Goal: Information Seeking & Learning: Learn about a topic

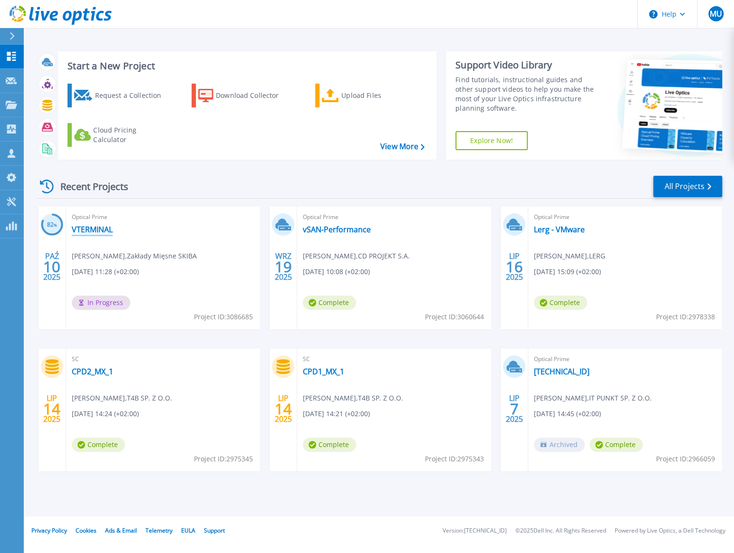
click at [106, 231] on link "VTERMINAL" at bounding box center [92, 230] width 41 height 10
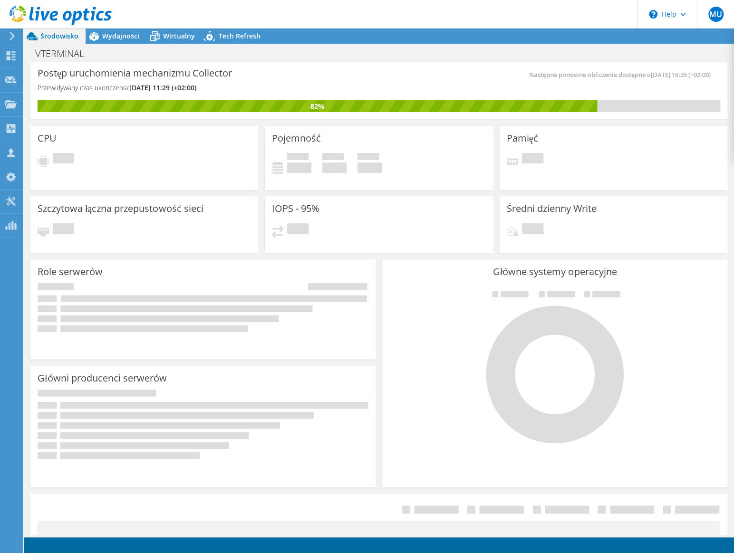
click at [127, 45] on div "VTERMINAL Drukuj" at bounding box center [379, 54] width 710 height 18
click at [126, 40] on span "Wydajności" at bounding box center [120, 35] width 37 height 9
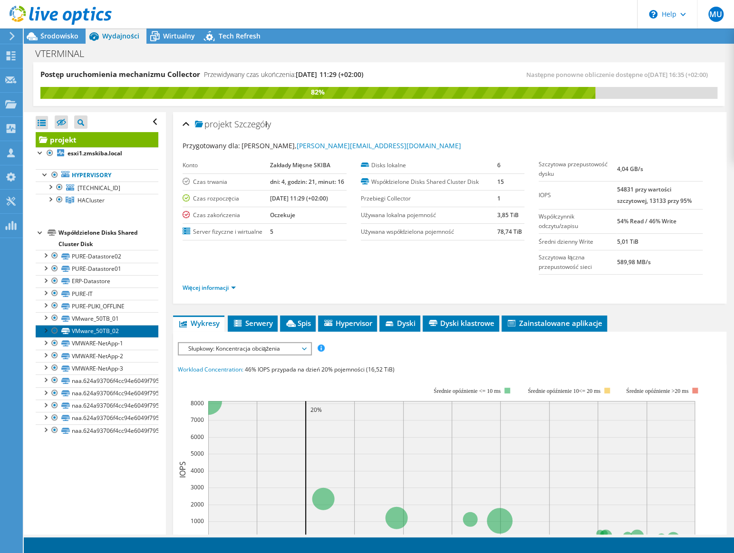
click at [108, 331] on link "VMware_50TB_02" at bounding box center [97, 331] width 123 height 12
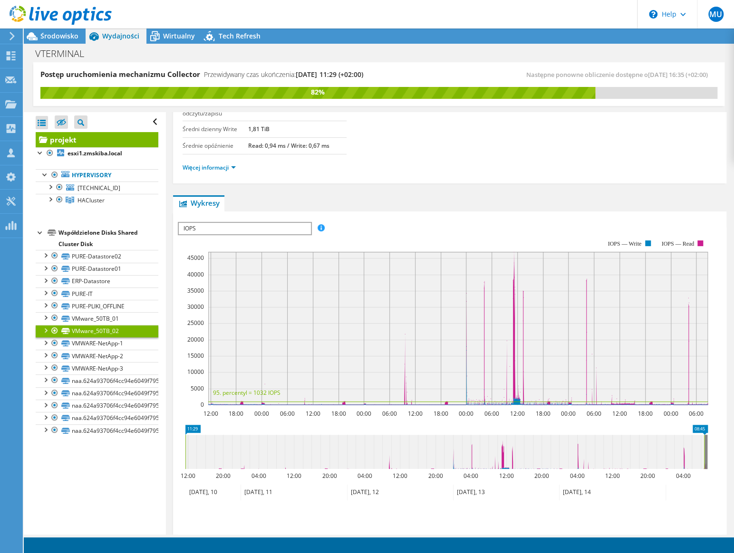
scroll to position [172, 0]
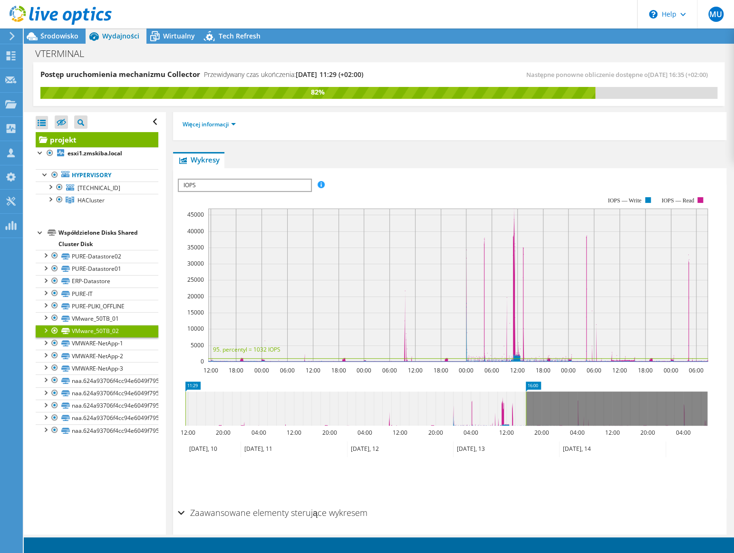
drag, startPoint x: 703, startPoint y: 411, endPoint x: 235, endPoint y: 433, distance: 468.5
click at [525, 409] on rect at bounding box center [526, 409] width 4 height 34
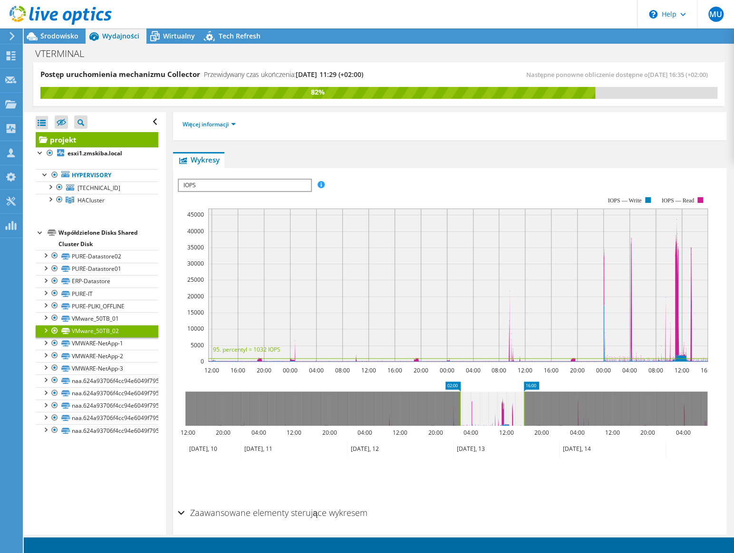
drag, startPoint x: 184, startPoint y: 410, endPoint x: 459, endPoint y: 420, distance: 274.8
click at [459, 420] on rect at bounding box center [460, 409] width 4 height 34
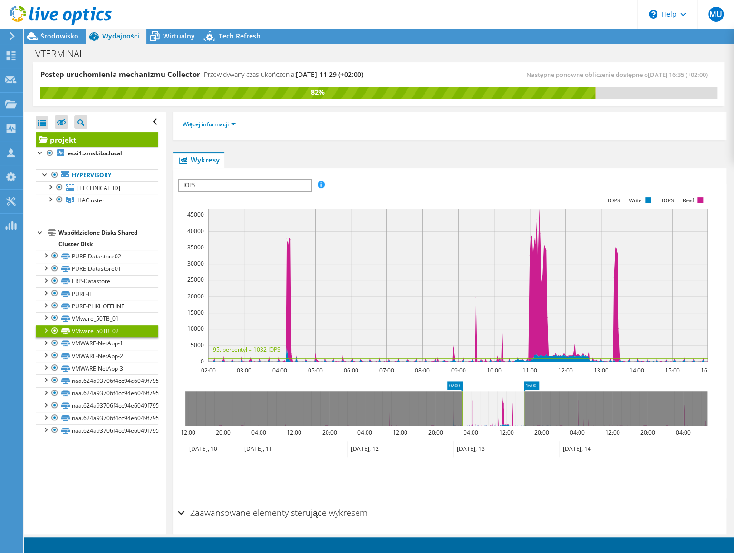
click at [266, 182] on span "IOPS" at bounding box center [245, 185] width 132 height 11
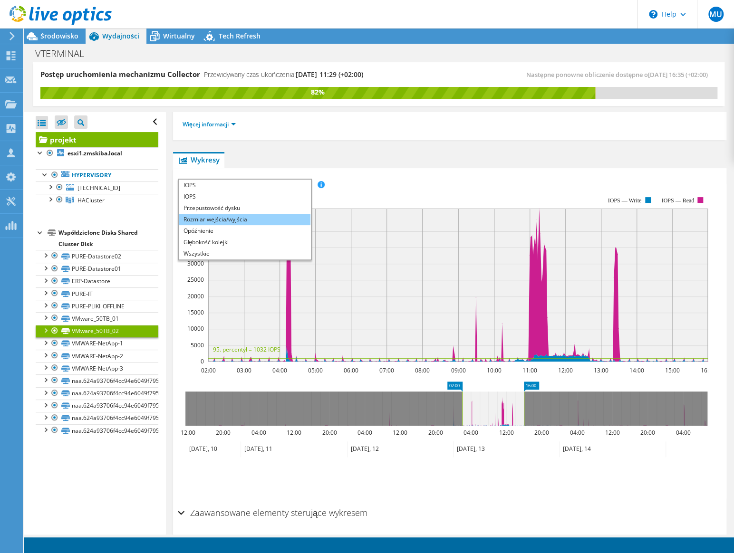
click at [264, 214] on li "Rozmiar wejścia/wyjścia" at bounding box center [245, 219] width 132 height 11
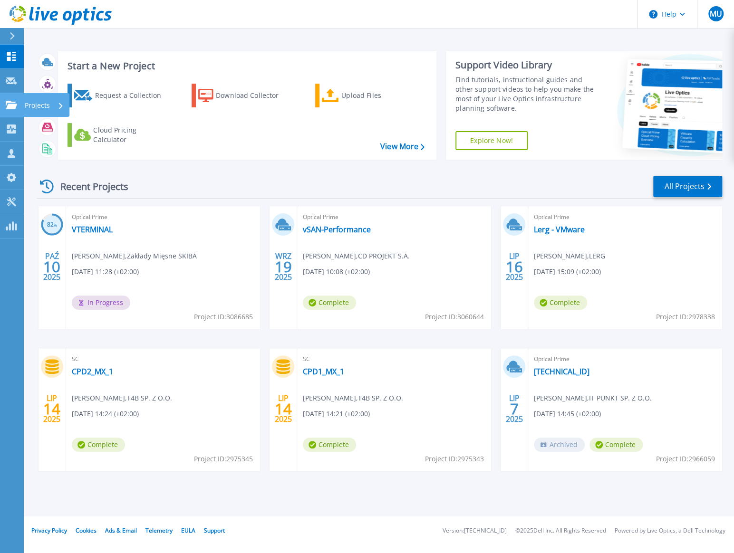
click at [33, 104] on p "Projects" at bounding box center [37, 105] width 25 height 25
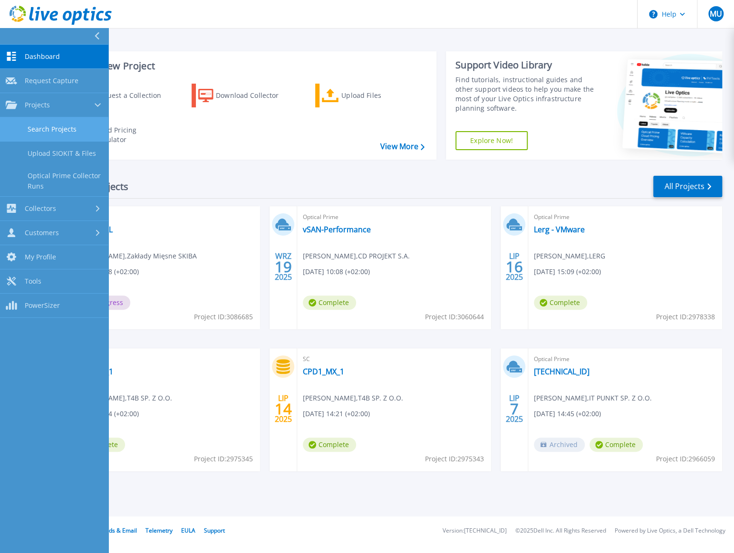
click at [28, 122] on link "Search Projects" at bounding box center [54, 129] width 108 height 24
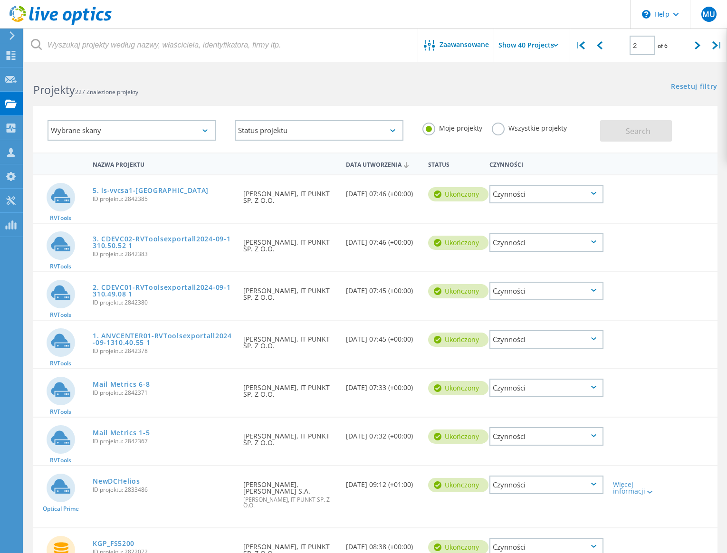
click at [508, 134] on div "Wszystkie projekty" at bounding box center [529, 130] width 75 height 14
click at [520, 130] on label "Wszystkie projekty" at bounding box center [529, 127] width 75 height 9
click at [0, 0] on input "Wszystkie projekty" at bounding box center [0, 0] width 0 height 0
click at [643, 132] on span "Search" at bounding box center [638, 131] width 25 height 10
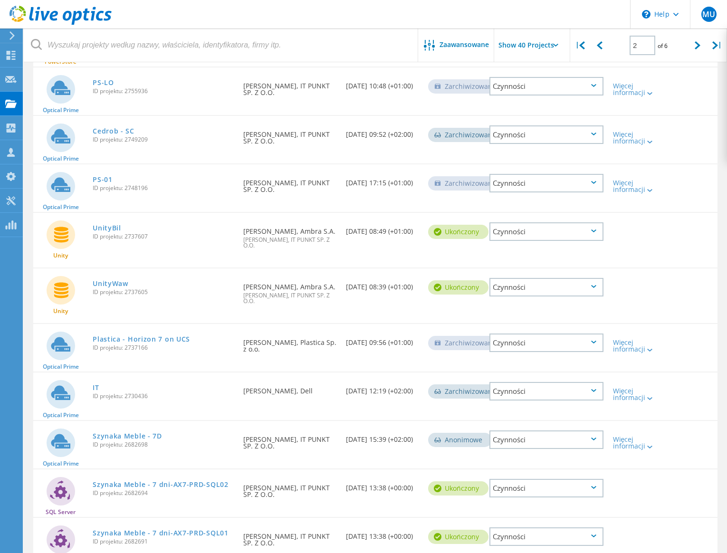
scroll to position [1743, 0]
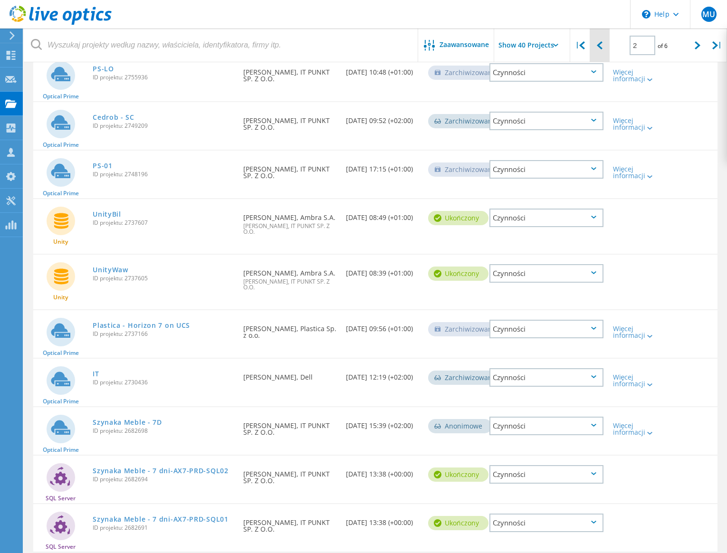
click at [597, 48] on icon at bounding box center [600, 45] width 6 height 8
type input "1"
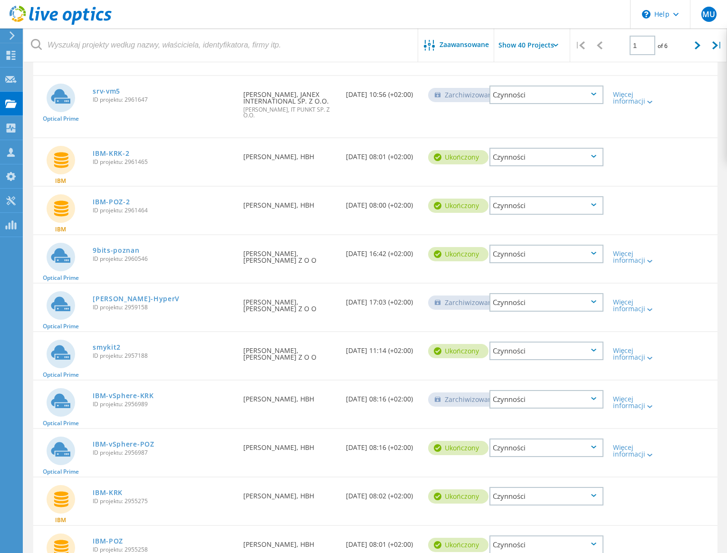
scroll to position [578, 0]
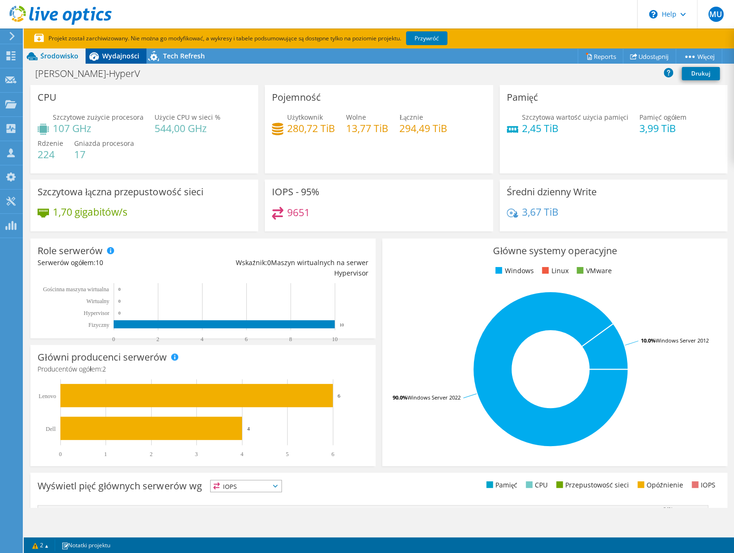
click at [128, 59] on span "Wydajności" at bounding box center [120, 55] width 37 height 9
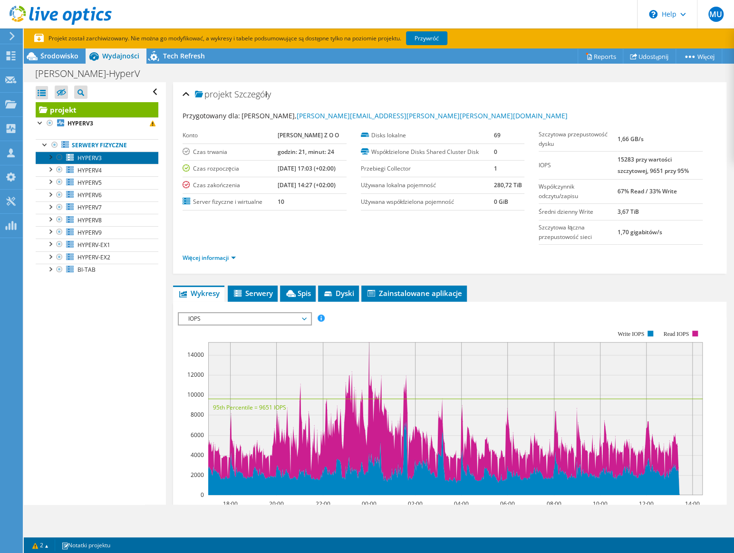
click at [102, 161] on link "HYPERV3" at bounding box center [97, 158] width 123 height 12
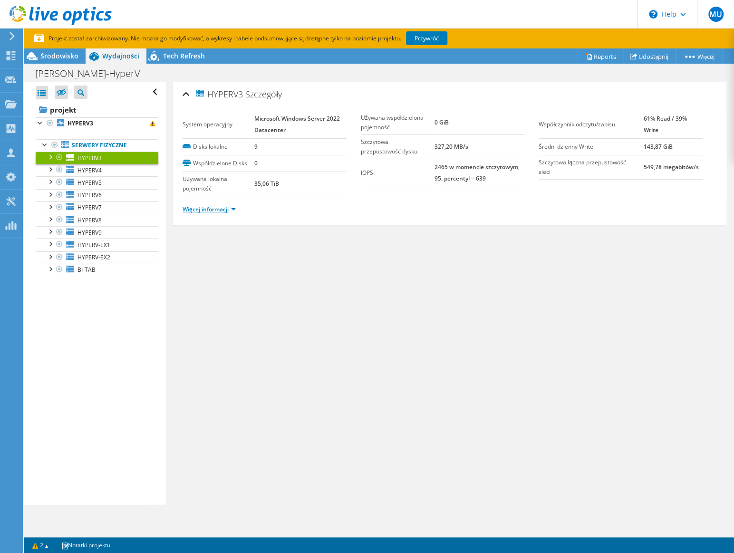
click at [235, 209] on link "Więcej informacji" at bounding box center [208, 209] width 53 height 8
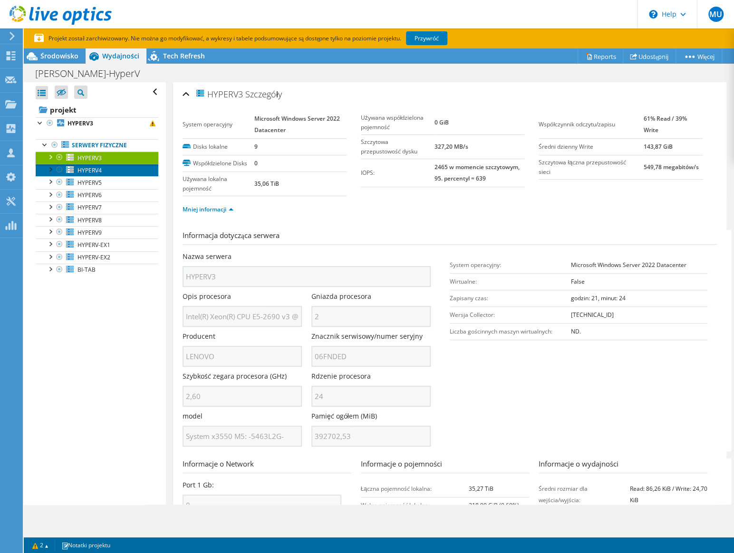
click at [103, 167] on link "HYPERV4" at bounding box center [97, 170] width 123 height 12
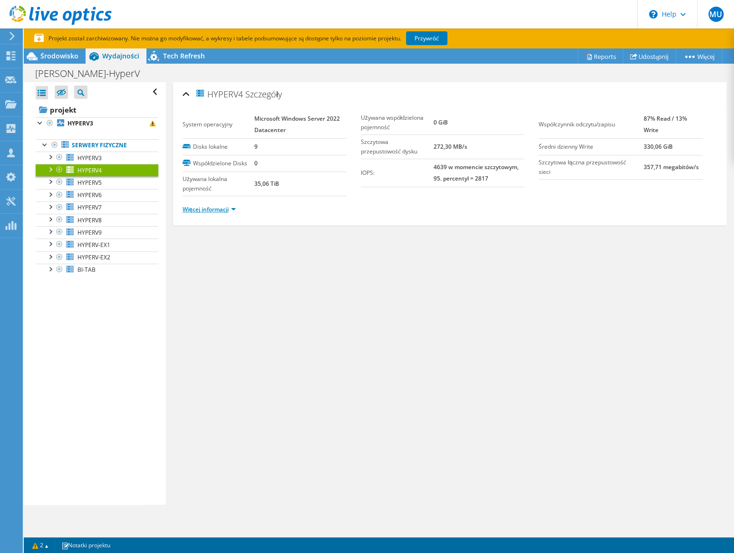
click at [232, 210] on link "Więcej informacji" at bounding box center [208, 209] width 53 height 8
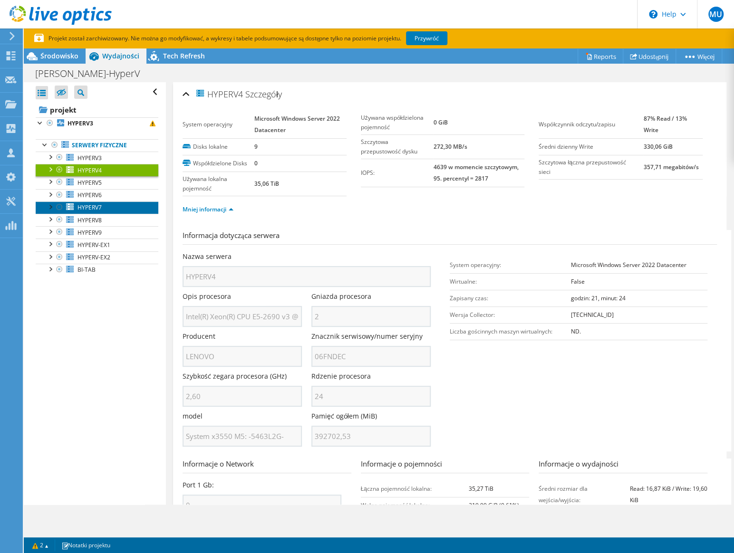
click at [115, 209] on link "HYPERV7" at bounding box center [97, 207] width 123 height 12
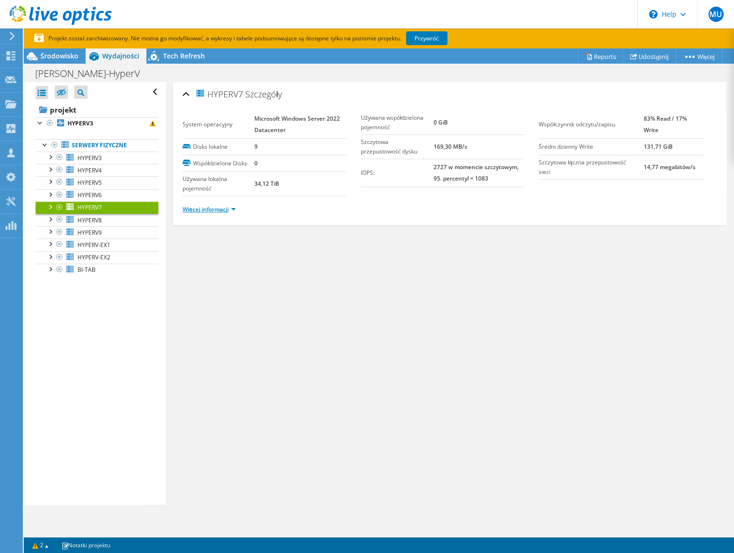
click at [232, 210] on link "Więcej informacji" at bounding box center [208, 209] width 53 height 8
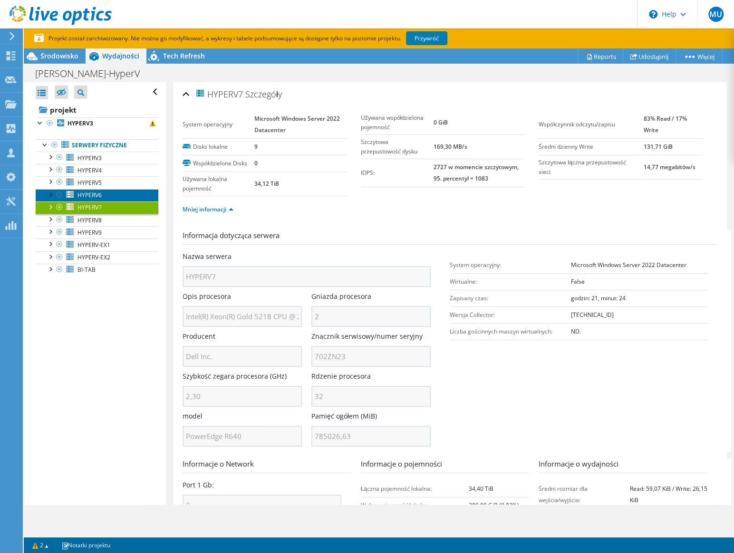
click at [115, 197] on link "HYPERV6" at bounding box center [97, 195] width 123 height 12
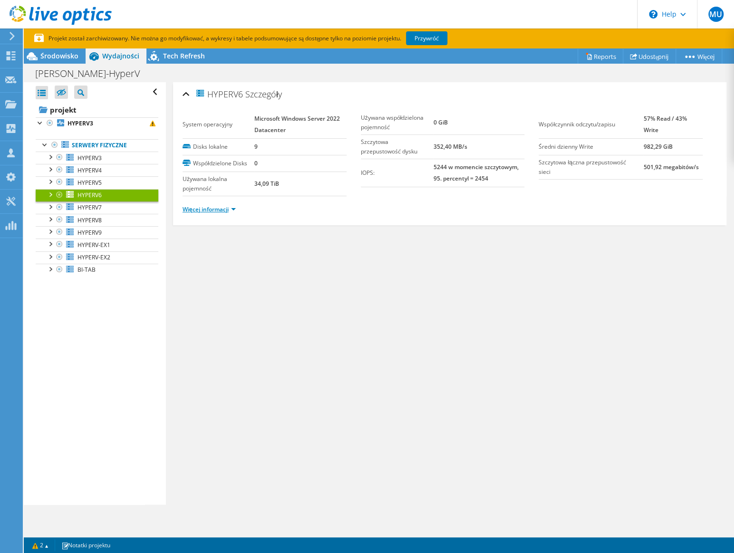
click at [232, 207] on link "Więcej informacji" at bounding box center [208, 209] width 53 height 8
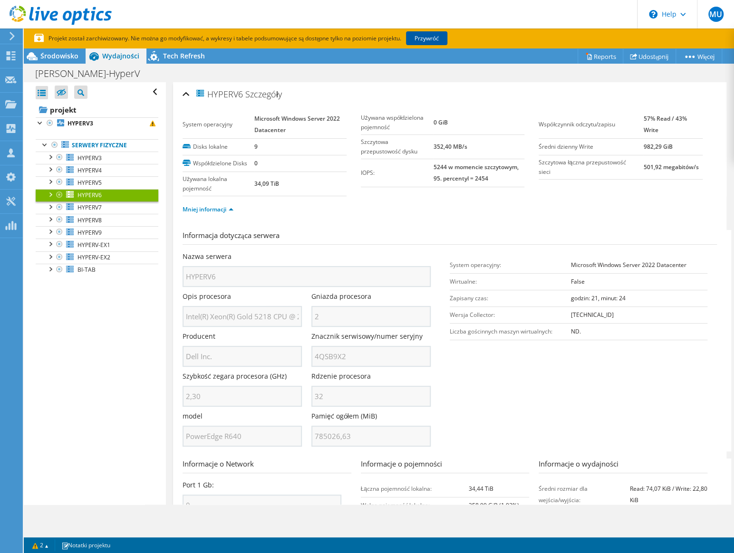
click at [447, 41] on link "Przywróć" at bounding box center [426, 38] width 41 height 14
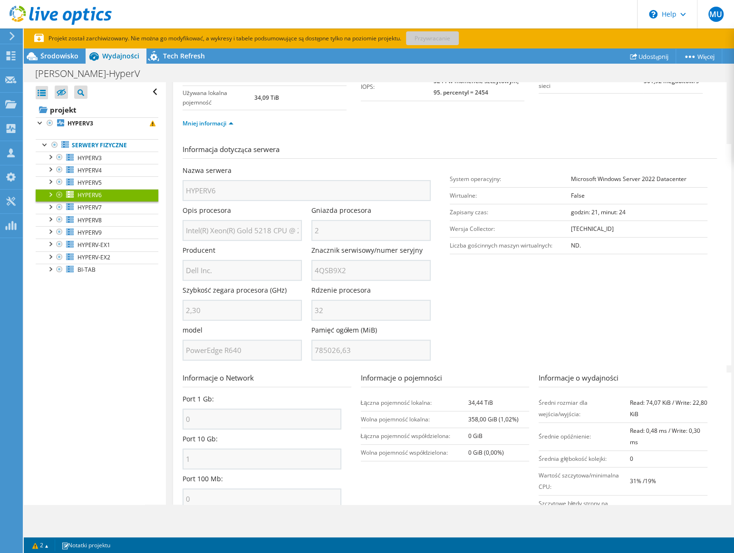
scroll to position [43, 0]
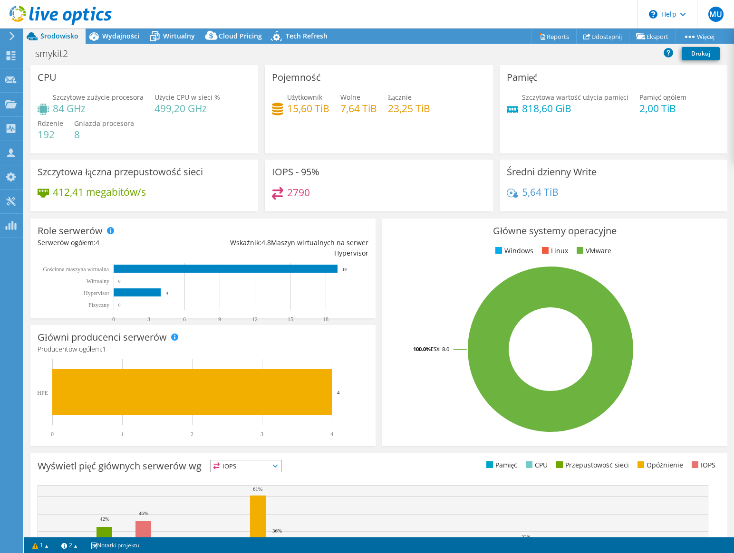
select select "EUFrankfurt"
select select "EUR"
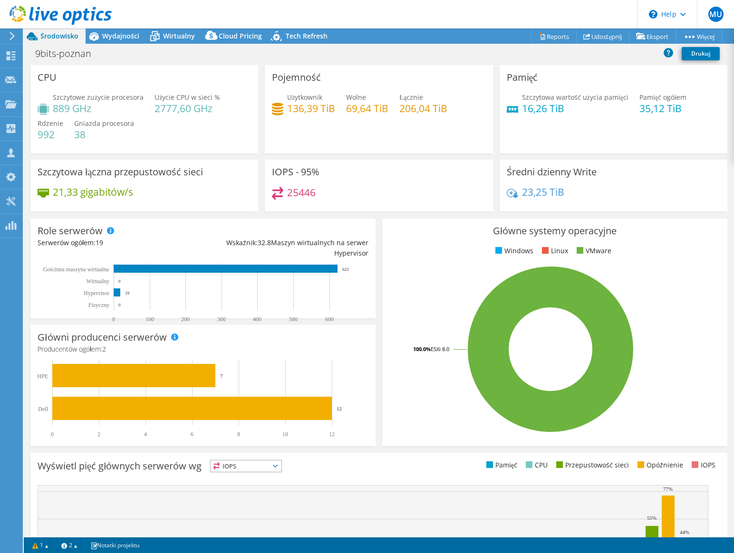
select select "USD"
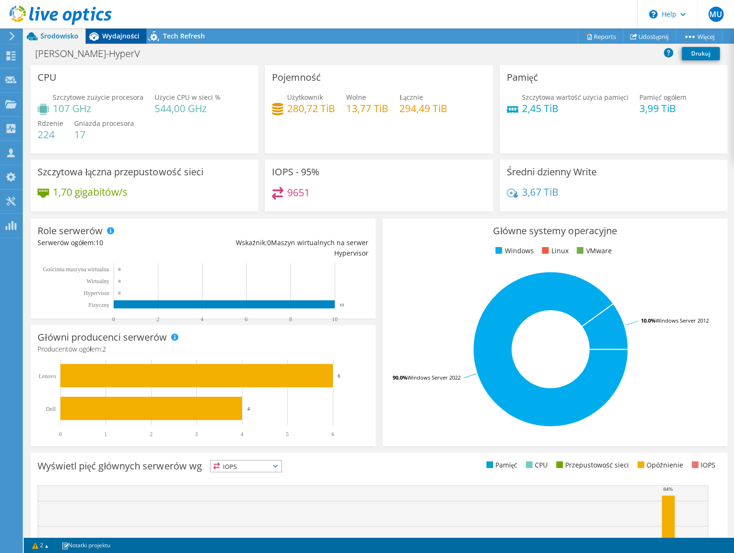
click at [121, 38] on span "Wydajności" at bounding box center [120, 35] width 37 height 9
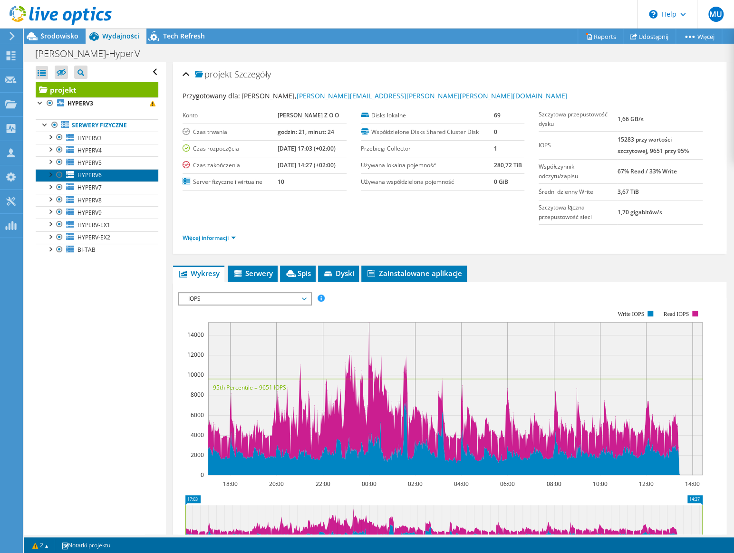
click at [107, 176] on link "HYPERV6" at bounding box center [97, 175] width 123 height 12
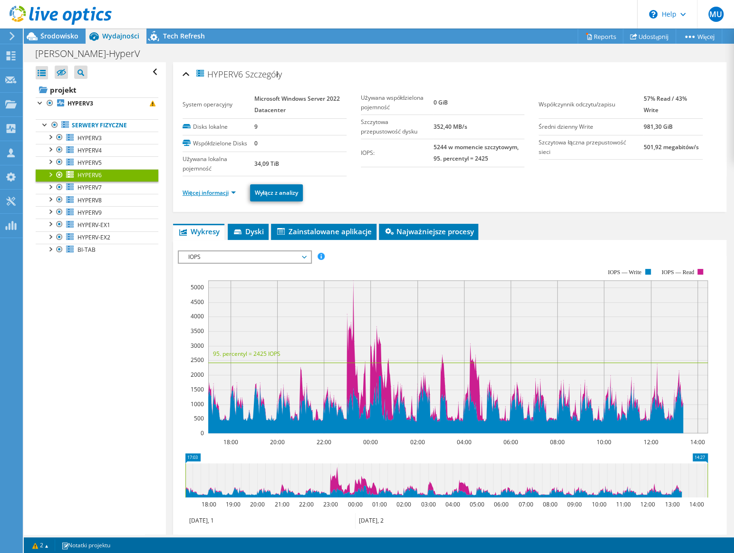
click at [228, 192] on link "Więcej informacji" at bounding box center [208, 193] width 53 height 8
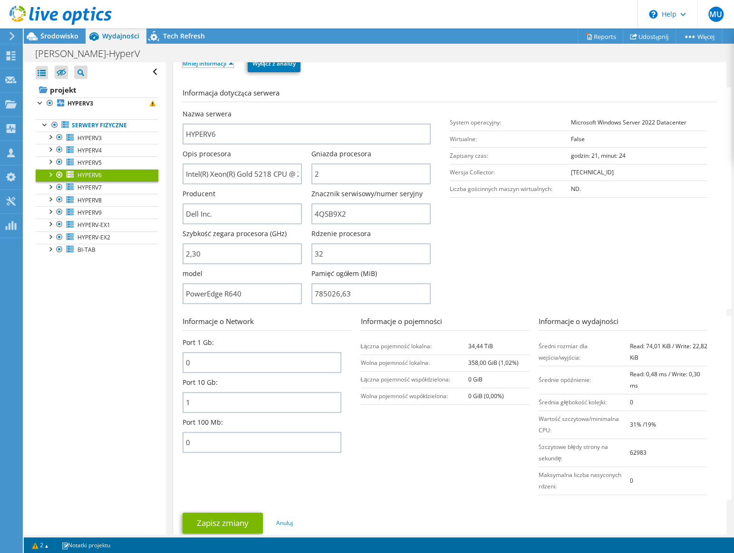
scroll to position [86, 0]
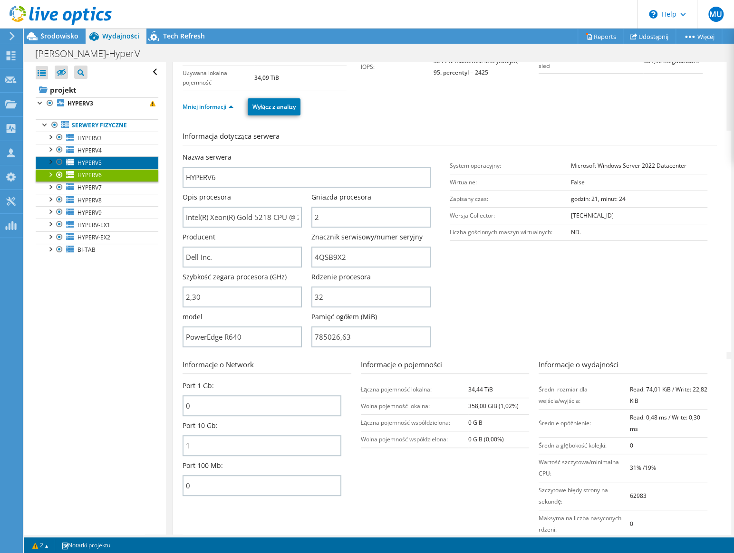
click at [123, 161] on link "HYPERV5" at bounding box center [97, 162] width 123 height 12
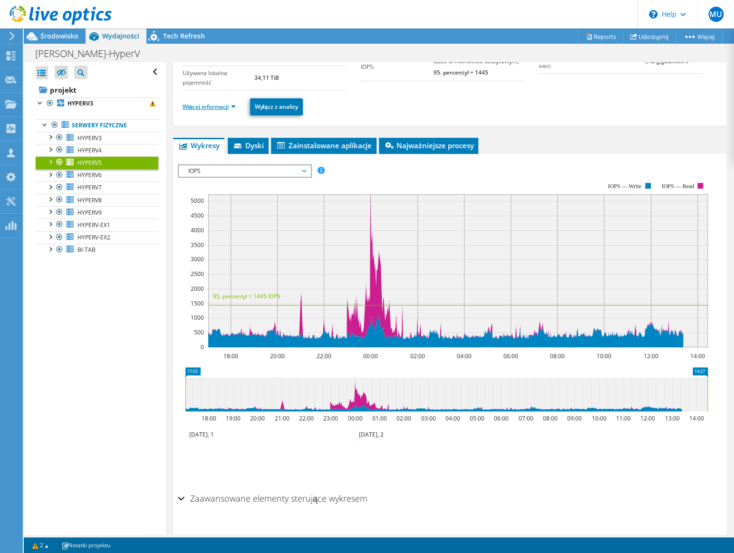
click at [219, 105] on link "Więcej informacji" at bounding box center [208, 107] width 53 height 8
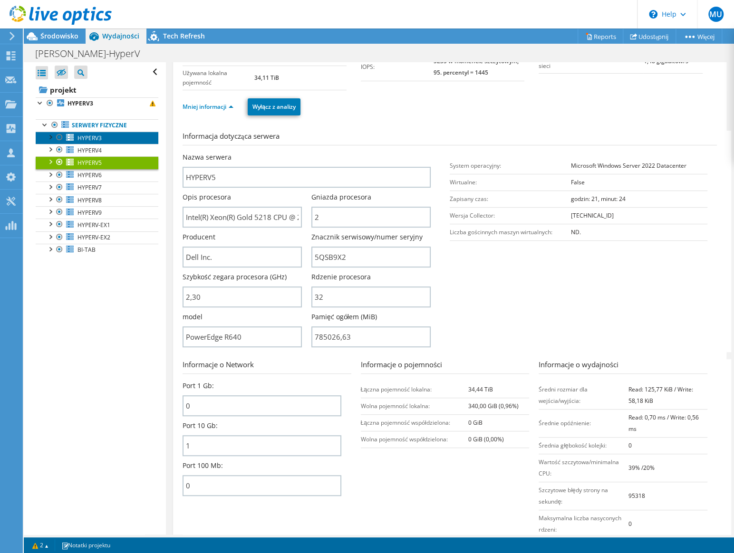
click at [121, 141] on link "HYPERV3" at bounding box center [97, 138] width 123 height 12
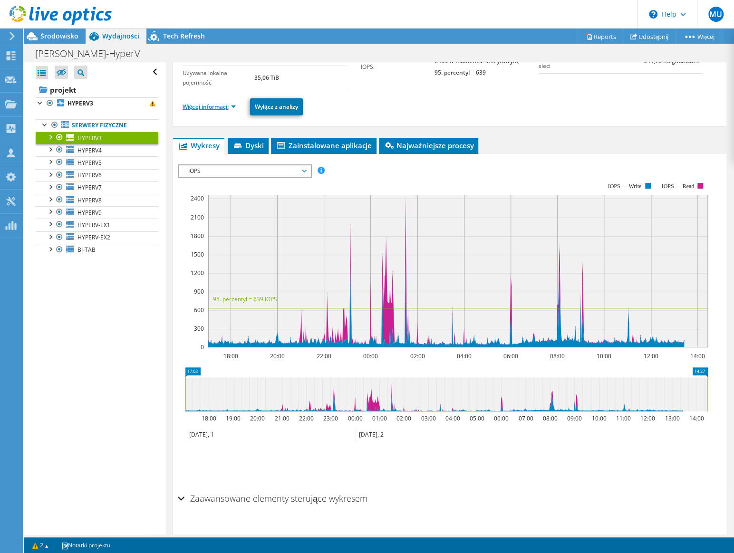
click at [227, 105] on link "Więcej informacji" at bounding box center [208, 107] width 53 height 8
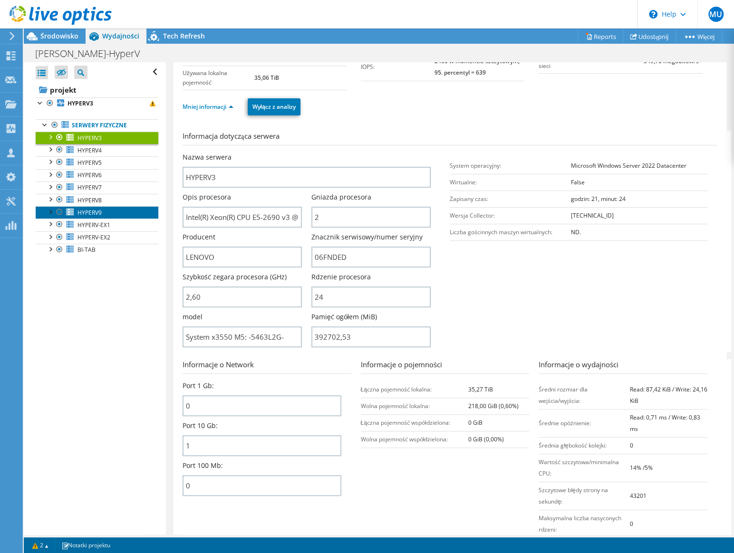
click at [113, 213] on link "HYPERV9" at bounding box center [97, 212] width 123 height 12
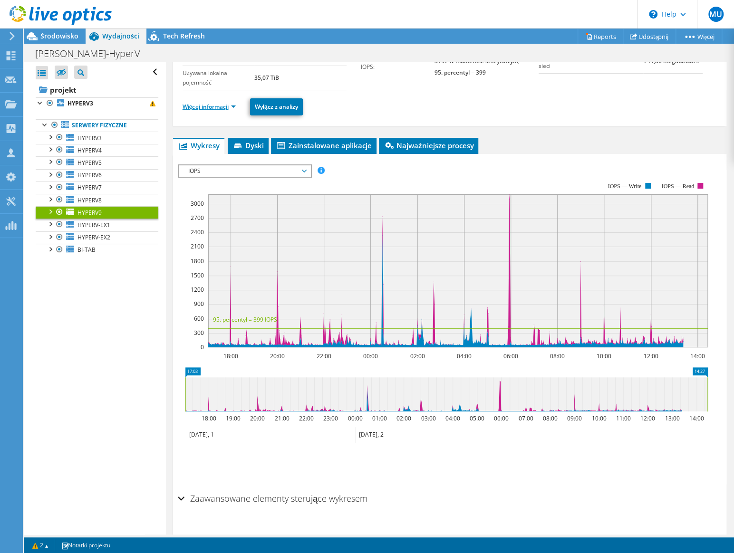
click at [223, 104] on link "Więcej informacji" at bounding box center [208, 107] width 53 height 8
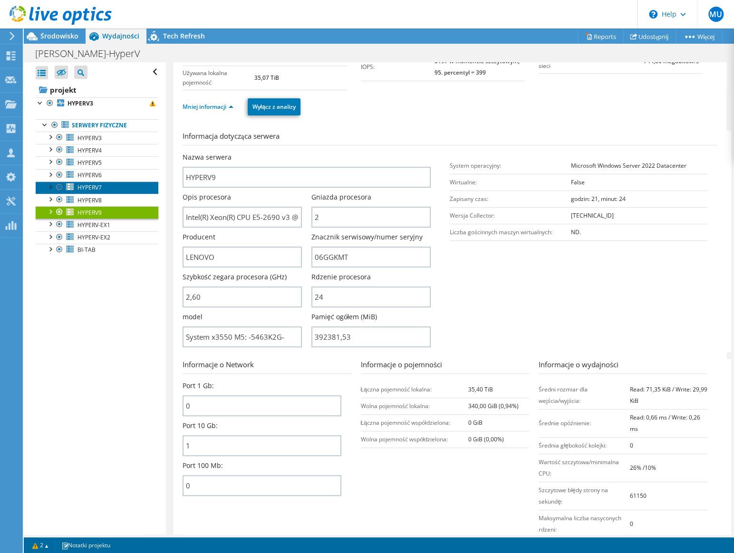
click at [97, 191] on link "HYPERV7" at bounding box center [97, 188] width 123 height 12
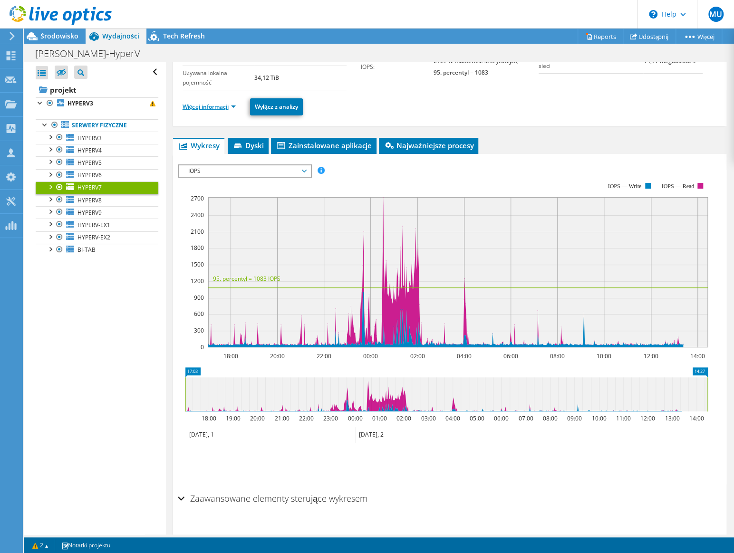
click at [226, 106] on link "Więcej informacji" at bounding box center [208, 107] width 53 height 8
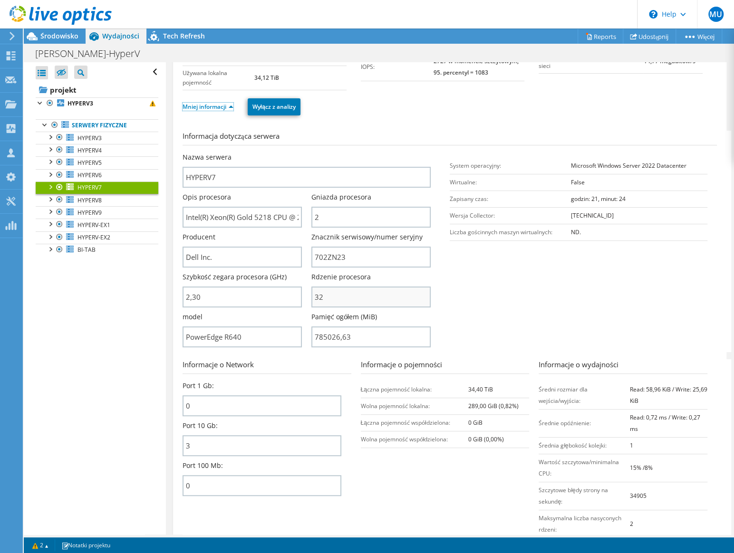
scroll to position [129, 0]
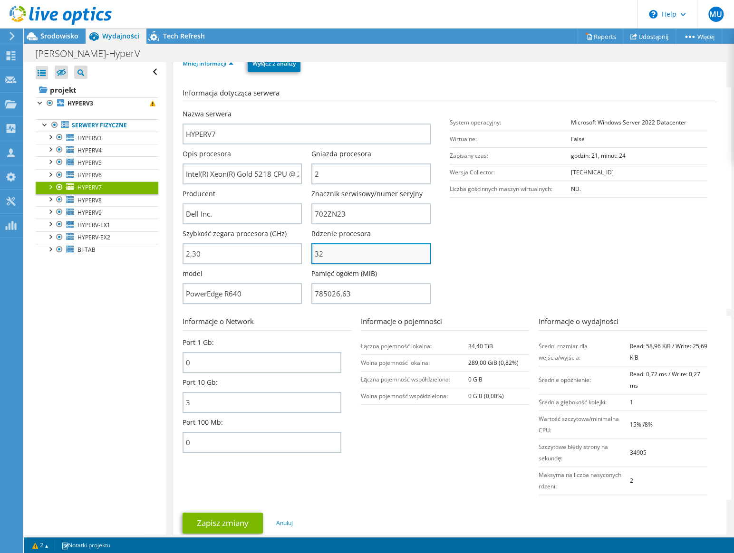
click at [357, 257] on input "32" at bounding box center [370, 253] width 119 height 21
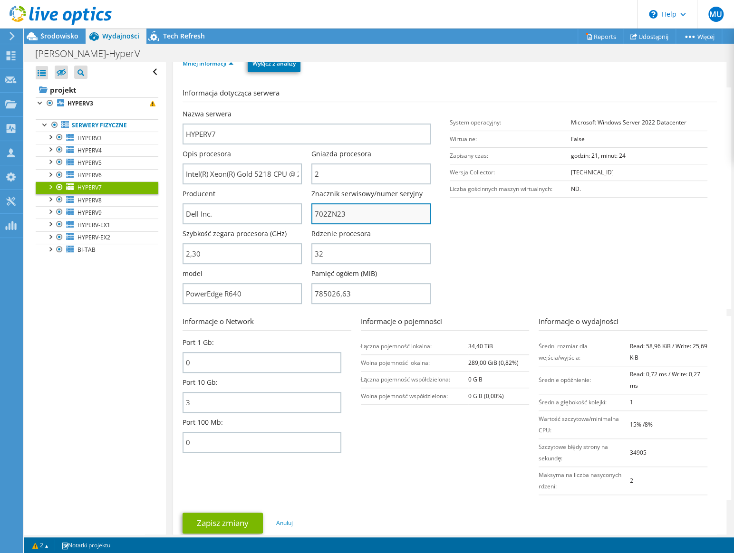
drag, startPoint x: 359, startPoint y: 218, endPoint x: 326, endPoint y: 219, distance: 32.8
click at [326, 219] on input "702ZN23" at bounding box center [370, 213] width 119 height 21
click at [105, 171] on link "HYPERV6" at bounding box center [97, 175] width 123 height 12
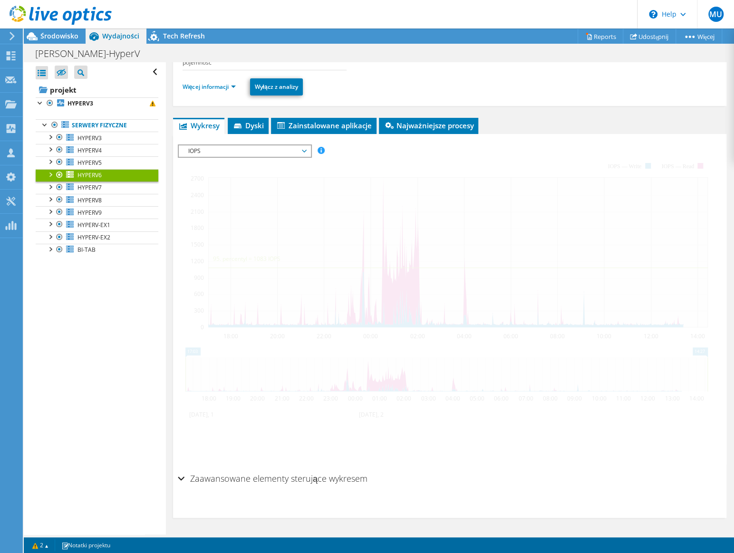
scroll to position [104, 0]
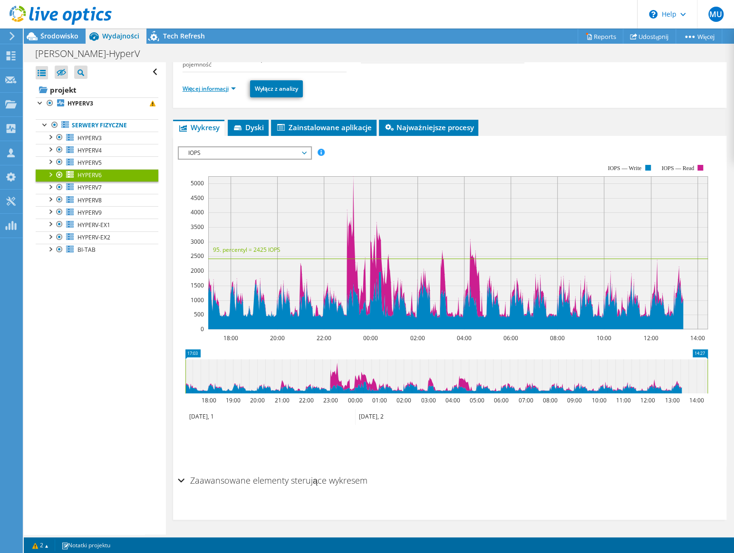
click at [218, 88] on link "Więcej informacji" at bounding box center [208, 89] width 53 height 8
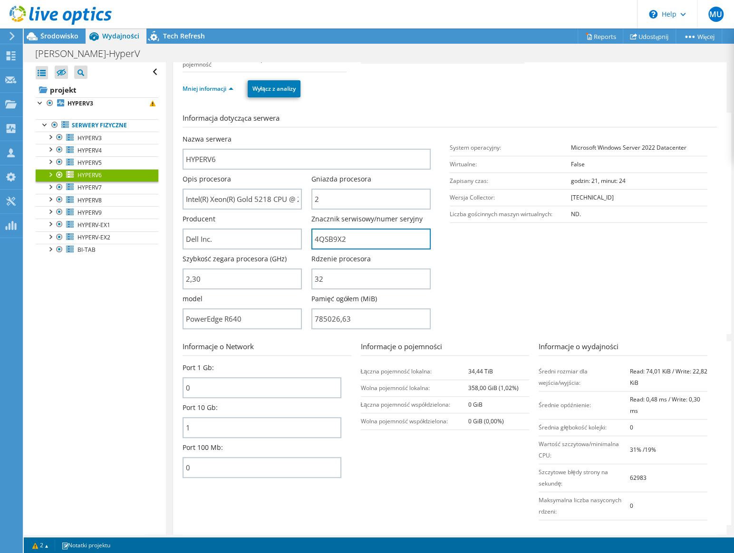
drag, startPoint x: 357, startPoint y: 236, endPoint x: 304, endPoint y: 238, distance: 52.8
click at [304, 134] on div "Nazwa serwera HYPERV6 Opis procesora Intel(R) Xeon(R) Gold 5218 CPU @ 2.30GHz G…" at bounding box center [311, 134] width 258 height 0
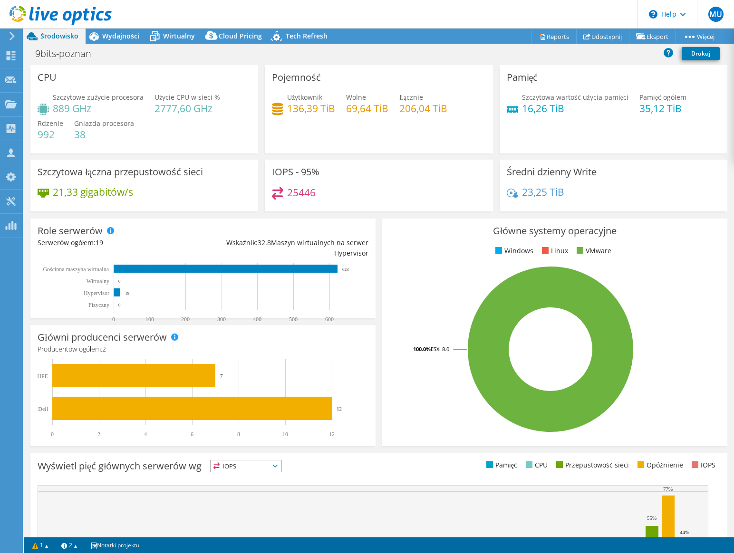
select select "USD"
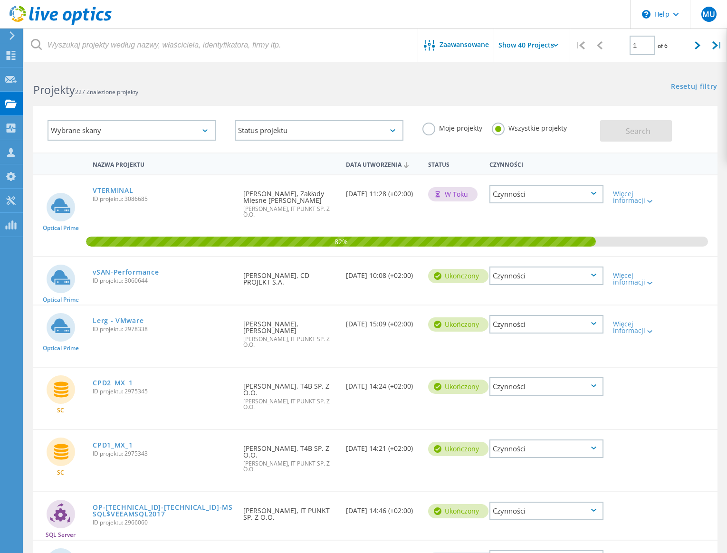
scroll to position [578, 0]
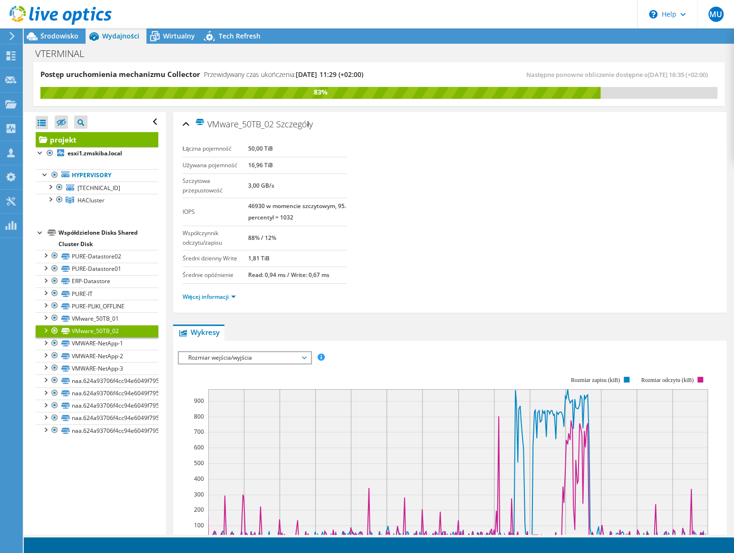
click at [513, 162] on section "Łączna pojemność 50,00 TiB Używana pojemność 16,96 TiB Szczytowa przepustowość …" at bounding box center [449, 212] width 534 height 143
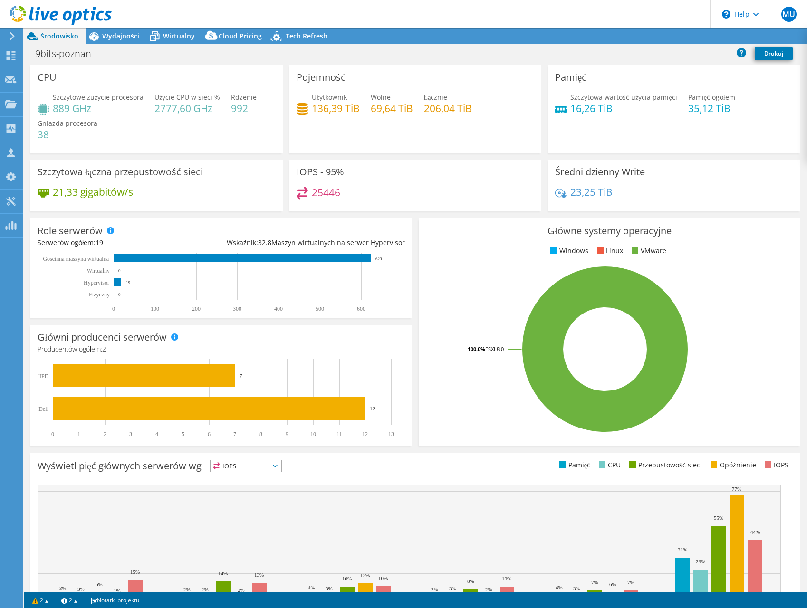
select select "USD"
